Goal: Task Accomplishment & Management: Complete application form

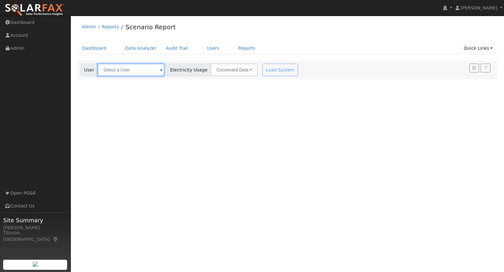
click at [126, 71] on input "text" at bounding box center [131, 70] width 67 height 13
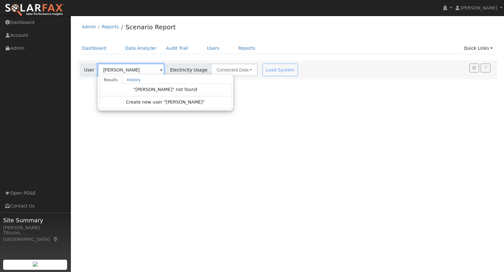
type input "Vadyn Zub"
click at [230, 138] on div "User Profile First name Last name Email Email Notifications No Emails No Emails…" at bounding box center [287, 144] width 433 height 256
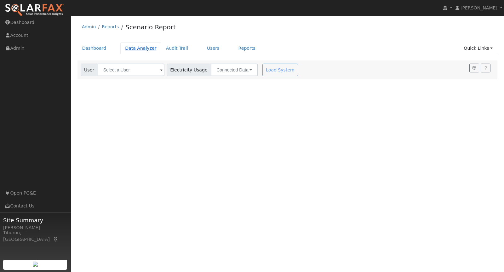
click at [138, 47] on link "Data Analyzer" at bounding box center [140, 48] width 41 height 12
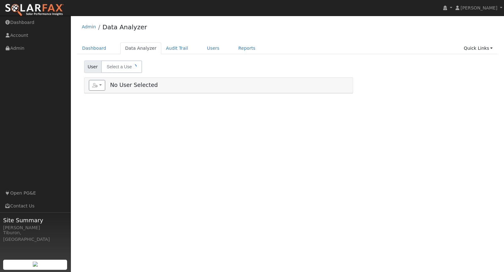
click at [470, 49] on link "Quick Links" at bounding box center [478, 48] width 38 height 12
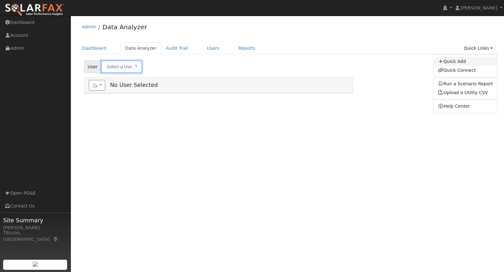
type input "[PERSON_NAME]"
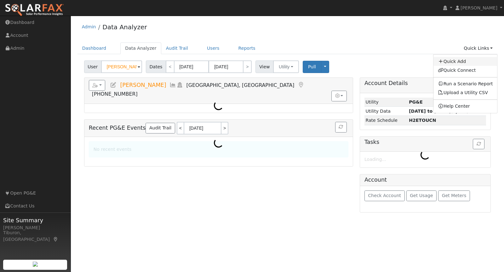
click at [465, 62] on link "Quick Add" at bounding box center [465, 61] width 64 height 9
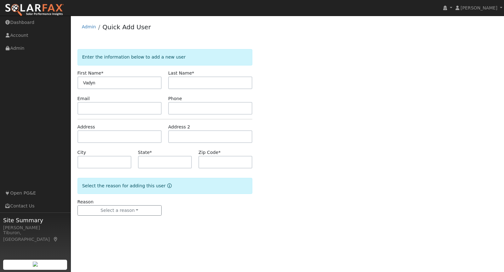
type input "Vadyn"
click at [178, 82] on input "text" at bounding box center [210, 82] width 84 height 13
paste input "[PERSON_NAME]"
drag, startPoint x: 187, startPoint y: 82, endPoint x: 123, endPoint y: 86, distance: 64.6
click at [123, 86] on div "First Name * Vadyn Last Name * Vadyn Zubouskyi" at bounding box center [165, 79] width 182 height 19
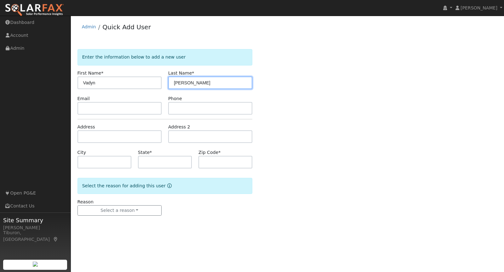
drag, startPoint x: 186, startPoint y: 82, endPoint x: 164, endPoint y: 82, distance: 22.7
click at [164, 82] on div "First Name * Vadyn Last Name * Vadyn Zubouskyi" at bounding box center [165, 79] width 182 height 19
type input "Zubouskyi"
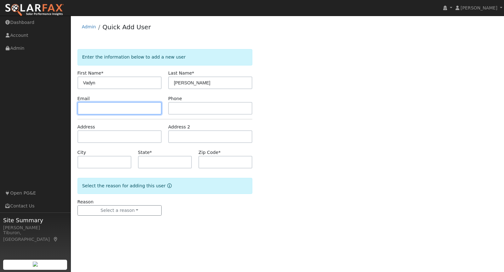
click at [128, 107] on input "text" at bounding box center [119, 108] width 84 height 13
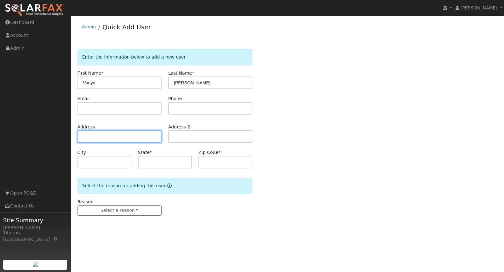
click at [99, 134] on input "text" at bounding box center [119, 136] width 84 height 13
paste input "5658 Twelfth St, Sheridan, CA 95681"
type input "[STREET_ADDRESS]"
type input "Sheridan"
type input "CA"
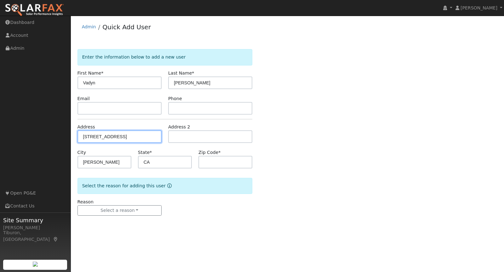
type input "95681"
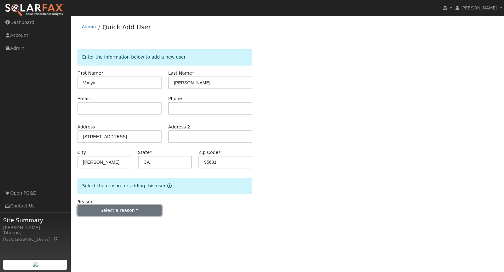
click at [139, 212] on button "Select a reason" at bounding box center [119, 210] width 84 height 11
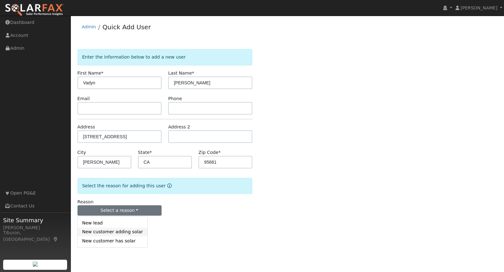
click at [114, 232] on link "New customer adding solar" at bounding box center [113, 232] width 70 height 9
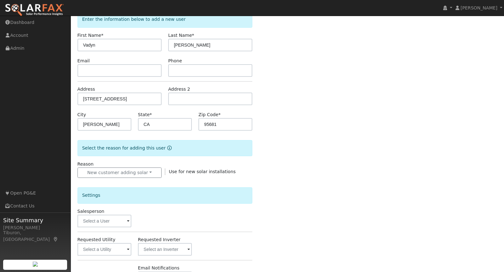
scroll to position [44, 0]
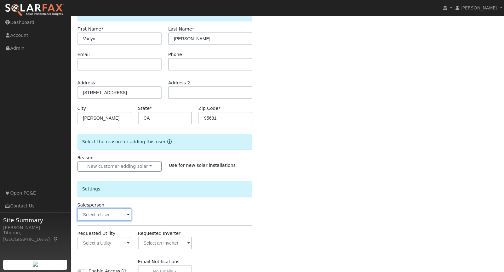
click at [109, 213] on input "text" at bounding box center [104, 214] width 54 height 13
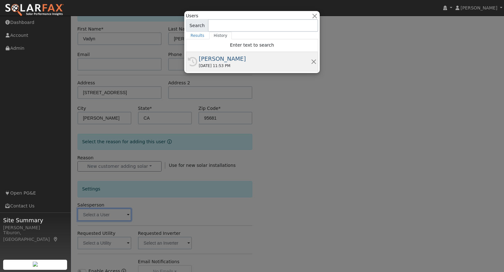
click at [222, 61] on div "[PERSON_NAME]" at bounding box center [255, 58] width 112 height 8
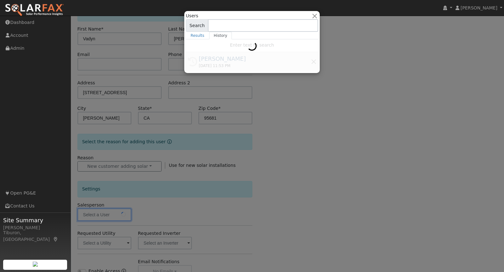
type input "[PERSON_NAME]"
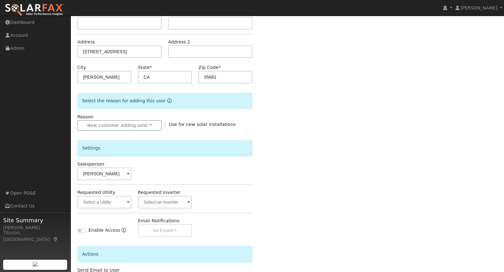
scroll to position [133, 0]
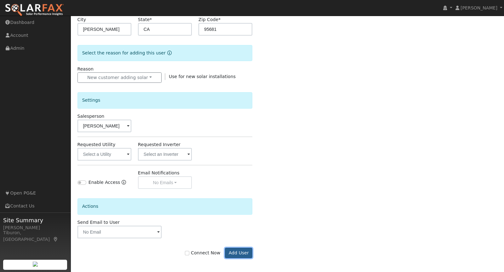
click at [245, 251] on button "Add User" at bounding box center [238, 253] width 27 height 11
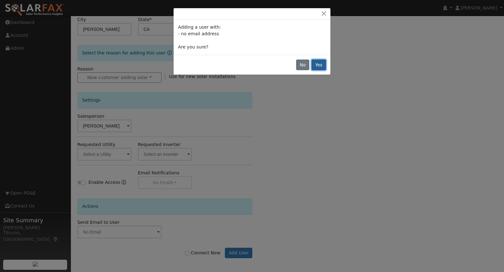
click at [320, 66] on button "Yes" at bounding box center [318, 64] width 14 height 11
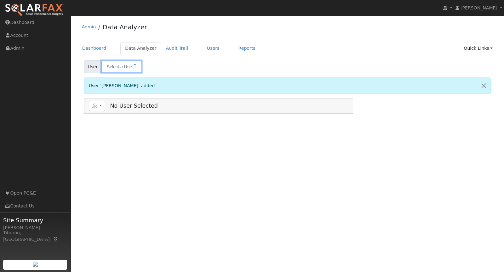
type input "[PERSON_NAME]"
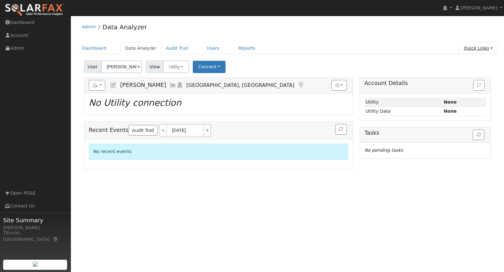
click at [473, 48] on link "Quick Links" at bounding box center [478, 48] width 38 height 12
click at [465, 83] on link "Run a Scenario Report" at bounding box center [465, 84] width 64 height 9
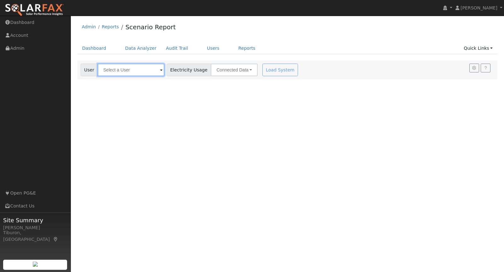
click at [118, 68] on input "text" at bounding box center [131, 70] width 67 height 13
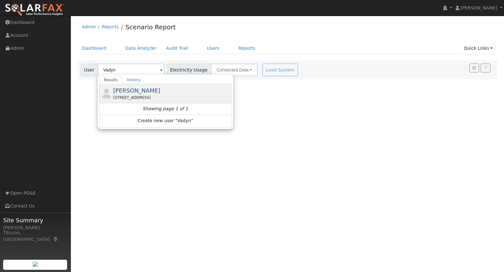
click at [127, 91] on span "[PERSON_NAME]" at bounding box center [136, 90] width 47 height 7
type input "[PERSON_NAME]"
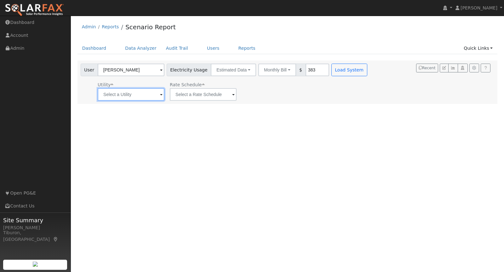
click at [125, 95] on input "text" at bounding box center [131, 94] width 67 height 13
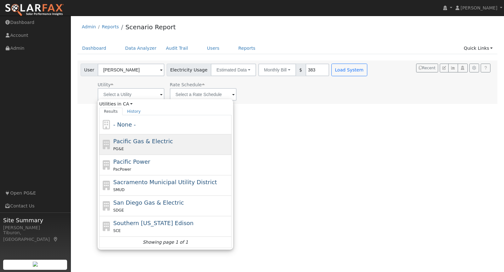
click at [125, 144] on div "Pacific Gas & Electric PG&E" at bounding box center [171, 144] width 117 height 15
type input "Pacific Gas & Electric"
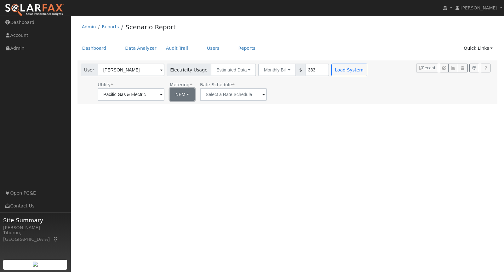
click at [176, 94] on button "NEM" at bounding box center [182, 94] width 25 height 13
click at [176, 115] on link "NBT" at bounding box center [184, 117] width 44 height 9
type input "E-ELEC"
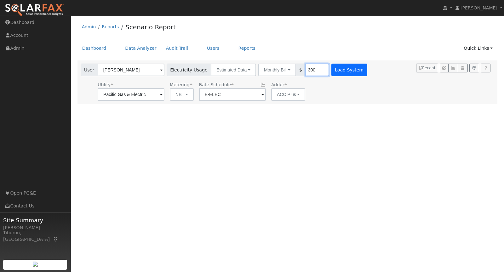
type input "300"
click at [341, 65] on button "Load System" at bounding box center [349, 70] width 36 height 13
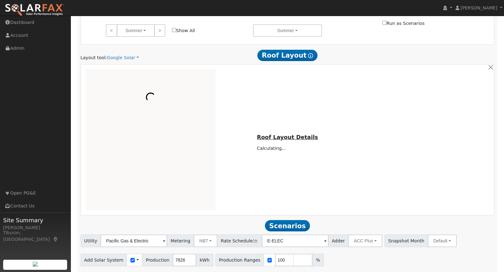
scroll to position [318, 0]
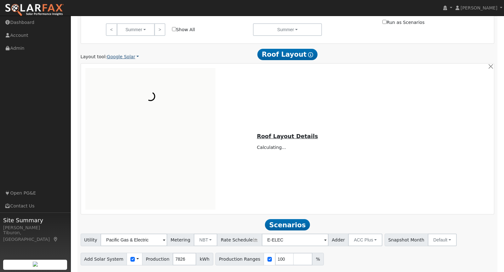
click at [117, 55] on link "Google Solar" at bounding box center [123, 56] width 32 height 7
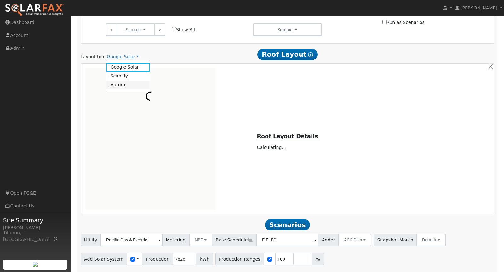
click at [123, 85] on link "Aurora" at bounding box center [128, 85] width 44 height 9
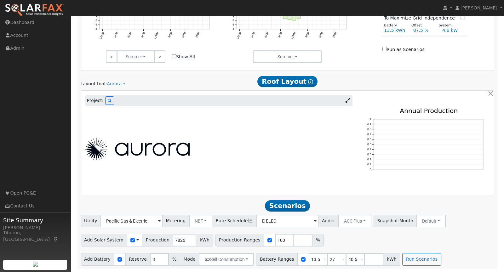
scroll to position [213, 0]
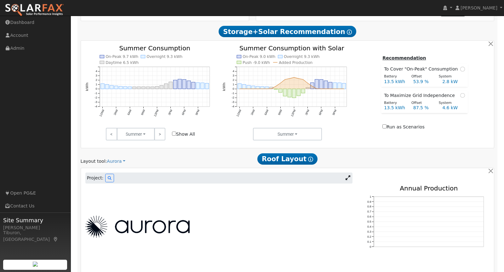
click at [348, 176] on icon at bounding box center [347, 177] width 5 height 5
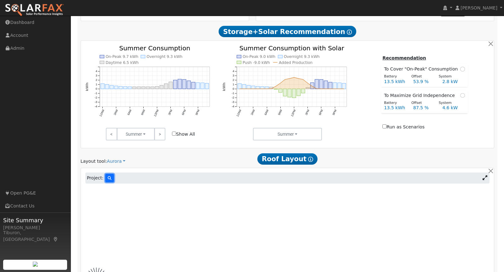
click at [108, 177] on icon at bounding box center [110, 178] width 4 height 4
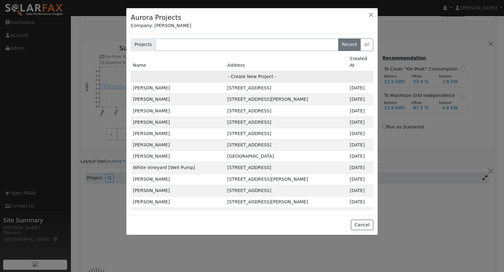
click at [250, 71] on td "- Create New Project -" at bounding box center [252, 76] width 242 height 11
type input "[PERSON_NAME]"
type input "[STREET_ADDRESS]"
type input "Sheridan"
type input "CA"
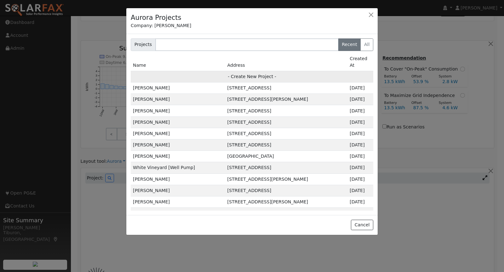
type input "95681"
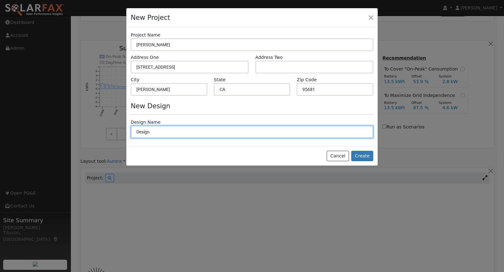
drag, startPoint x: 171, startPoint y: 131, endPoint x: 108, endPoint y: 127, distance: 63.3
click at [108, 127] on div "New Project Project Name Vadyn Zubouskyi Address One 5658 Twelfth Street Addres…" at bounding box center [252, 136] width 504 height 272
type input "Working Design for Appt"
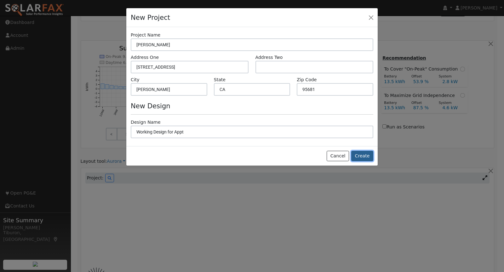
click at [363, 154] on button "Create" at bounding box center [362, 156] width 22 height 11
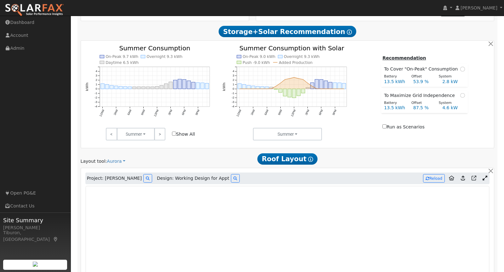
type input "0"
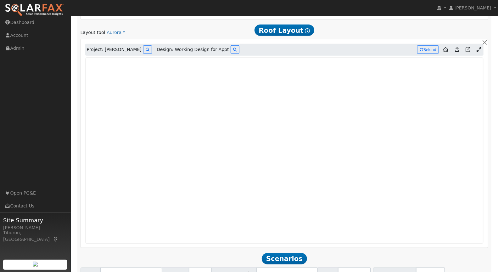
scroll to position [339, 0]
click at [450, 29] on div at bounding box center [423, 31] width 138 height 12
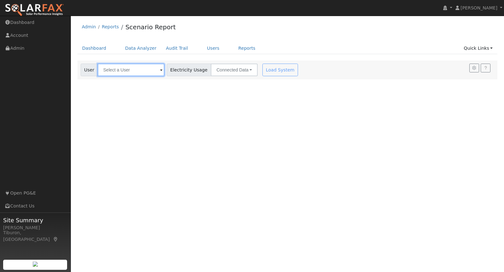
click at [129, 72] on input "text" at bounding box center [131, 70] width 67 height 13
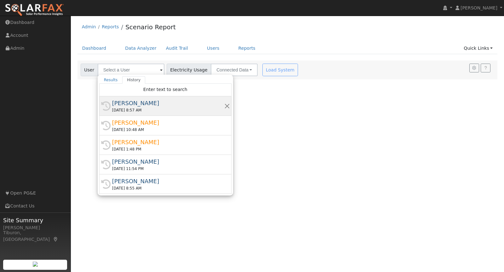
click at [134, 105] on div "[PERSON_NAME]" at bounding box center [168, 103] width 112 height 8
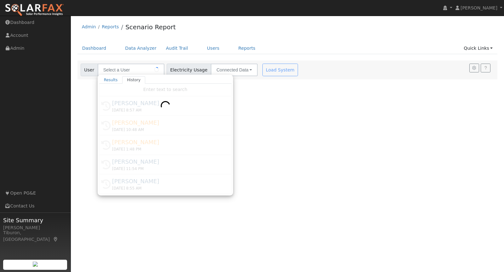
type input "[PERSON_NAME]"
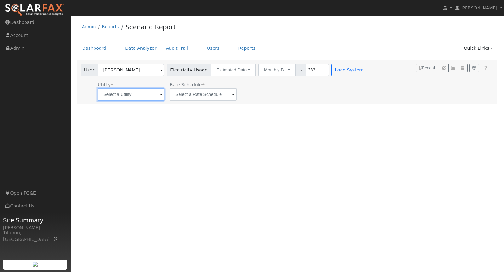
click at [146, 97] on input "text" at bounding box center [131, 94] width 67 height 13
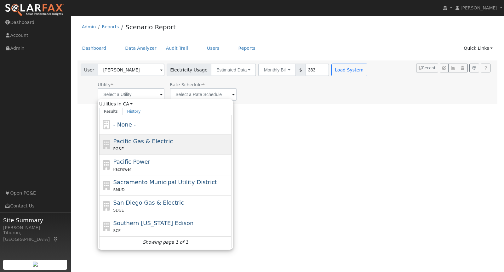
click at [135, 140] on span "Pacific Gas & Electric" at bounding box center [142, 141] width 59 height 7
type input "Pacific Gas & Electric"
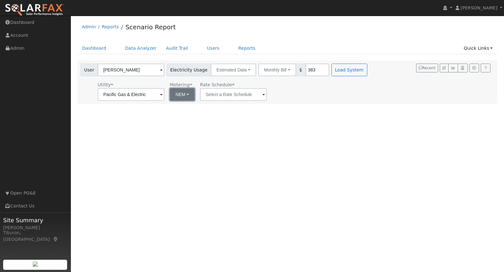
click at [171, 94] on button "NEM" at bounding box center [182, 94] width 25 height 13
click at [174, 118] on link "NBT" at bounding box center [184, 117] width 44 height 9
type input "E-ELEC"
drag, startPoint x: 305, startPoint y: 70, endPoint x: 287, endPoint y: 68, distance: 17.5
click at [287, 68] on div "Monthly Bill Annual Consumption Monthly Bill $ 383" at bounding box center [293, 70] width 71 height 13
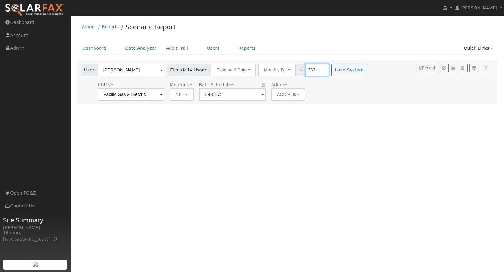
drag, startPoint x: 296, startPoint y: 68, endPoint x: 290, endPoint y: 68, distance: 6.6
click at [290, 68] on div "Monthly Bill Annual Consumption Monthly Bill $ 383" at bounding box center [293, 70] width 71 height 13
type input "300"
click at [331, 69] on button "Load System" at bounding box center [349, 70] width 36 height 13
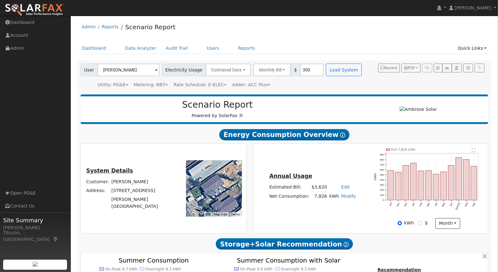
type input "0"
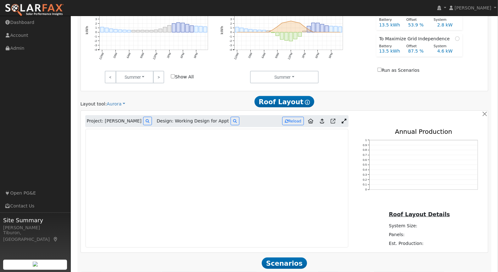
scroll to position [304, 0]
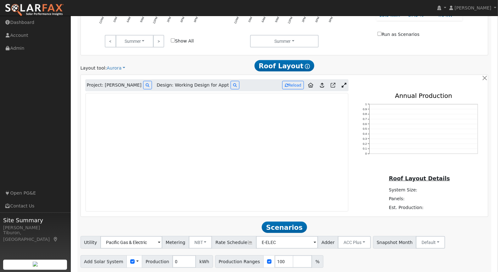
click at [342, 83] on icon at bounding box center [344, 85] width 5 height 5
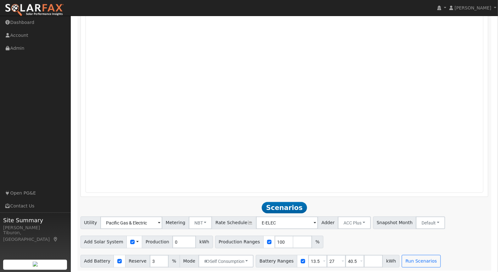
scroll to position [465, 0]
